Goal: Find specific page/section: Find specific page/section

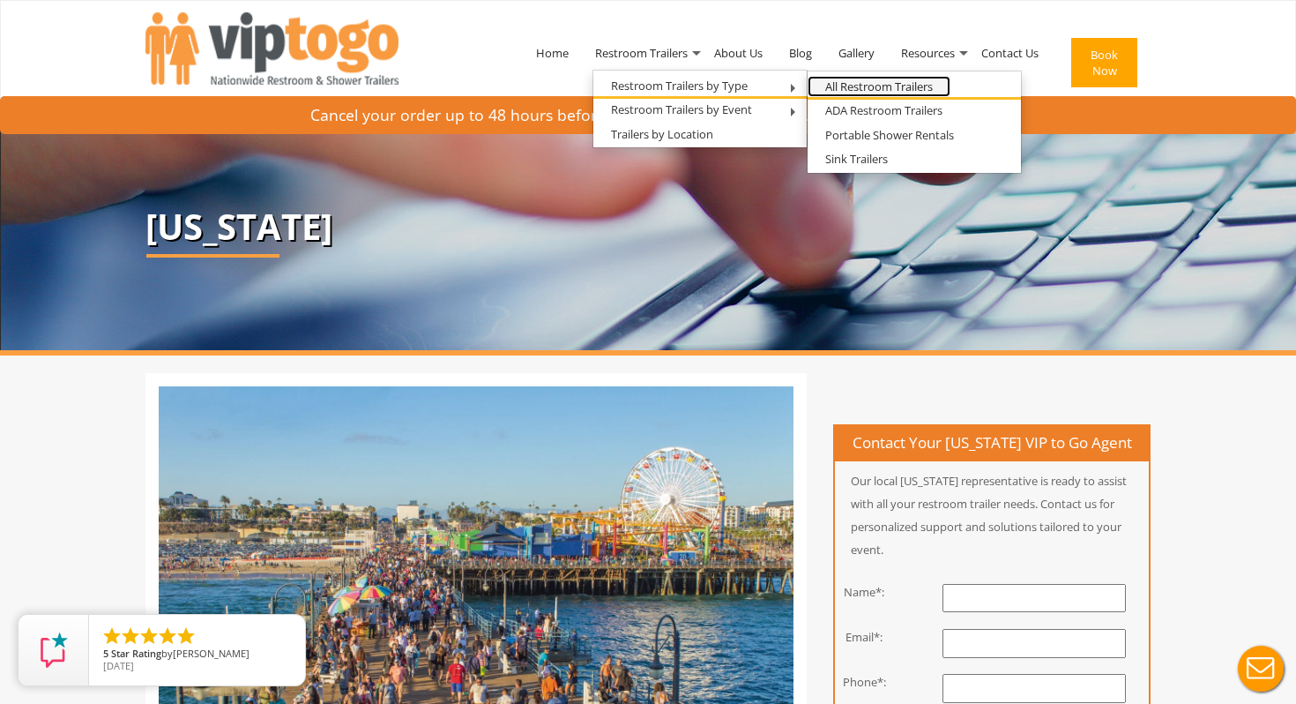
click at [878, 82] on link "All Restroom Trailers" at bounding box center [879, 87] width 143 height 22
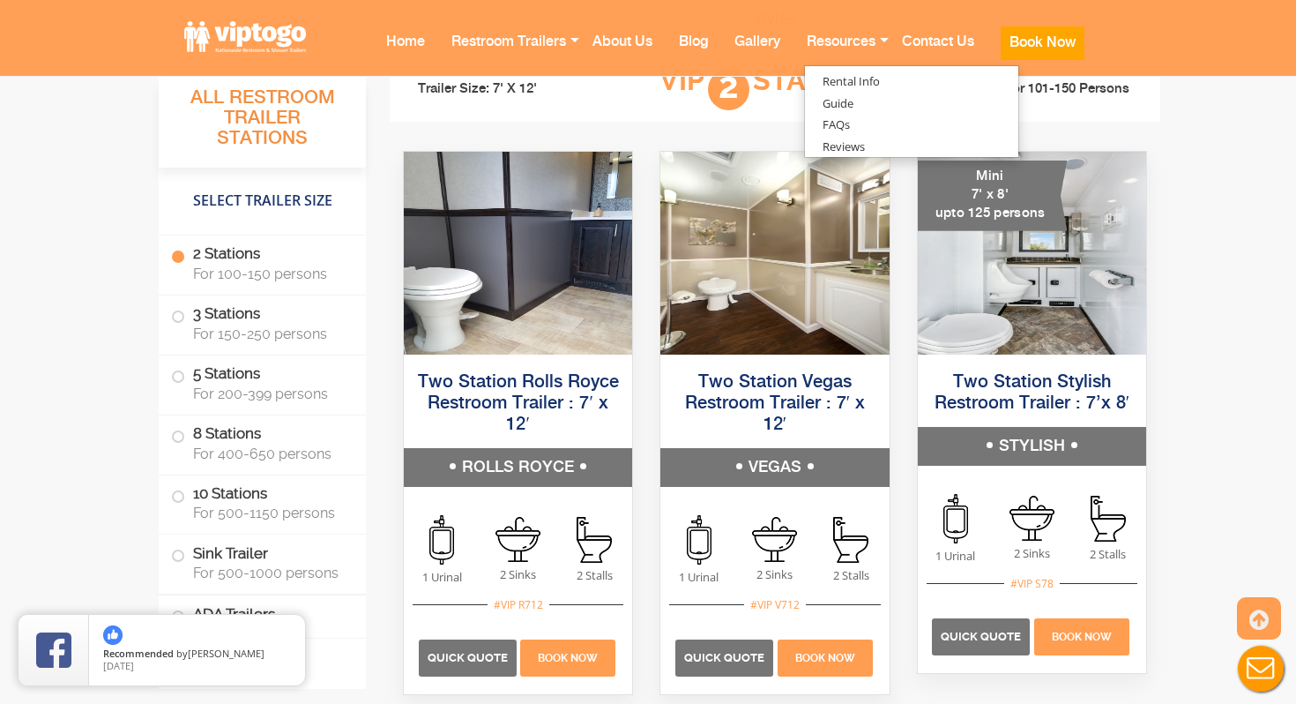
scroll to position [346, 0]
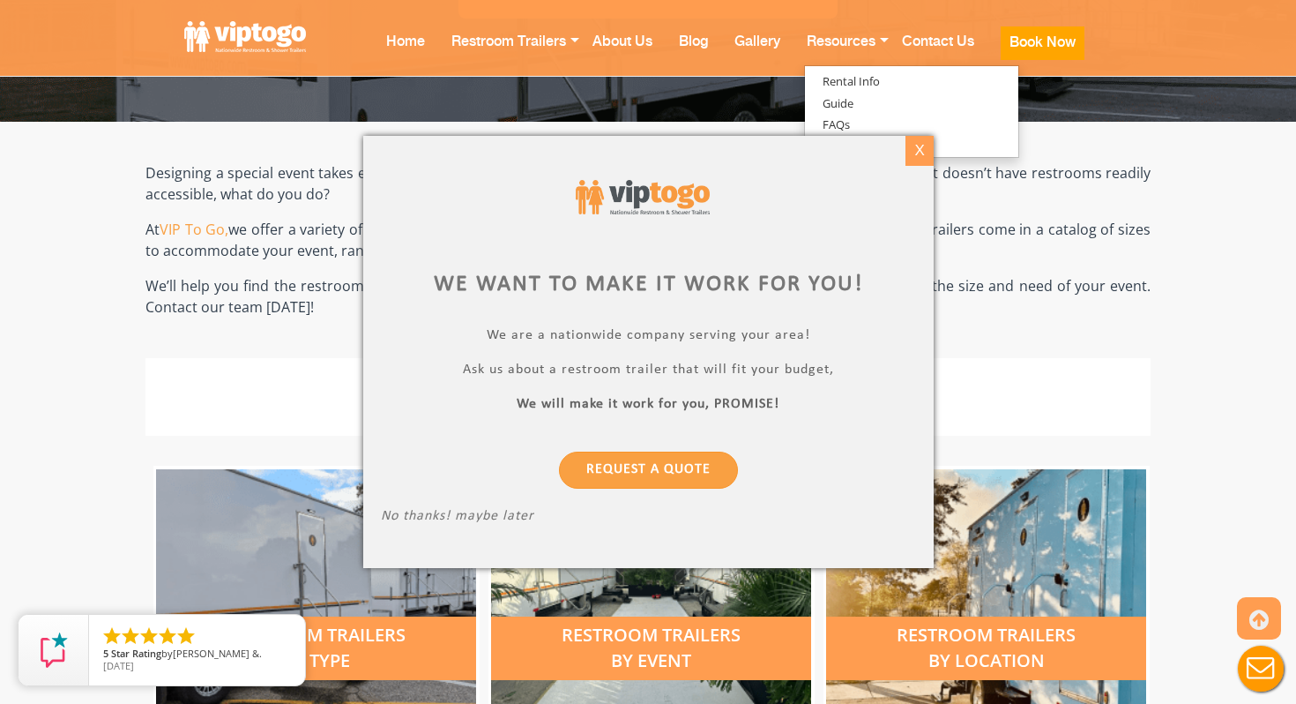
click at [911, 152] on div "X" at bounding box center [919, 151] width 27 height 30
